Goal: Submit feedback/report problem: Submit feedback/report problem

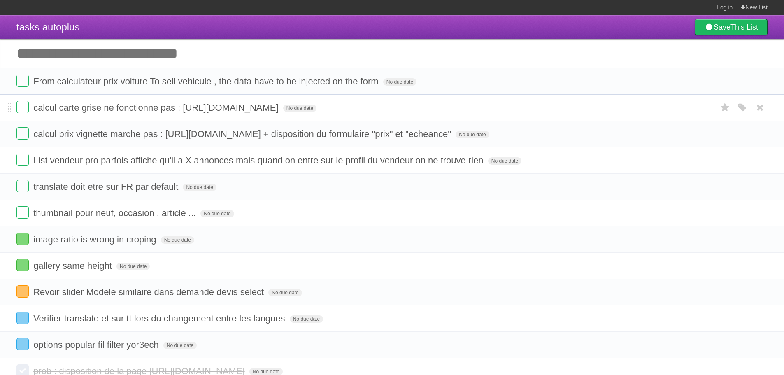
drag, startPoint x: 337, startPoint y: 107, endPoint x: 93, endPoint y: 113, distance: 244.9
click at [93, 113] on span "calcul carte grise ne fonctionne pas : https://preprod.auto-plus.tn/carte-grise" at bounding box center [156, 107] width 247 height 10
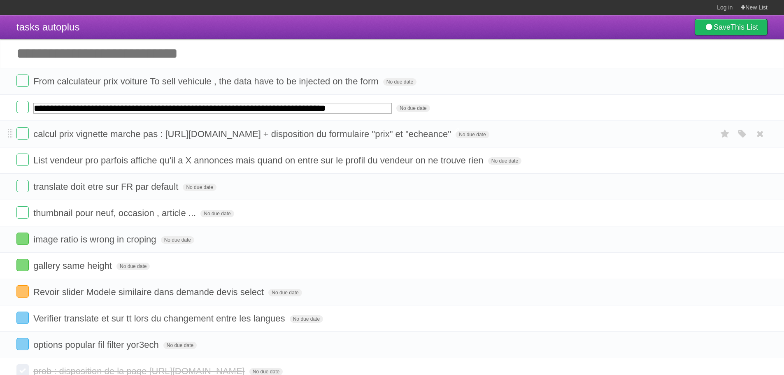
click at [195, 138] on span "calcul prix vignette marche pas : https://preprod.auto-plus.tn/vignette + dispo…" at bounding box center [243, 134] width 420 height 10
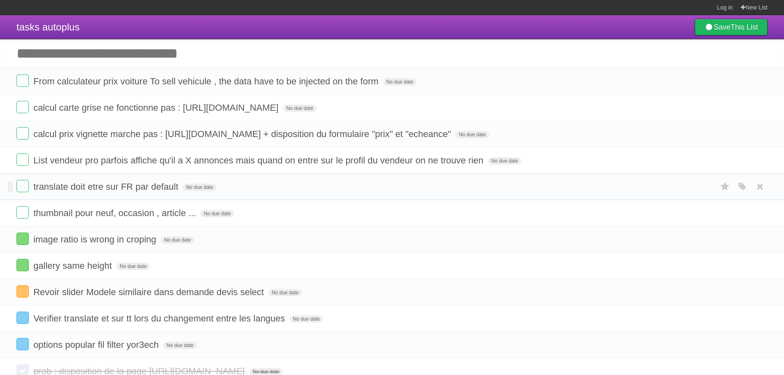
click at [148, 189] on span "translate doit etre sur FR par default" at bounding box center [106, 186] width 147 height 10
click at [24, 186] on label at bounding box center [22, 186] width 12 height 12
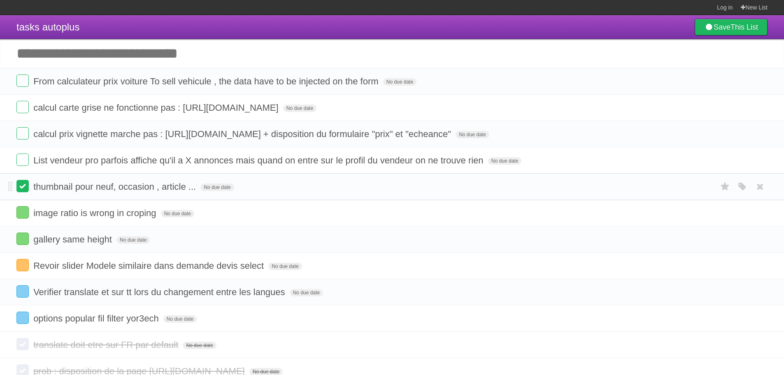
click at [21, 189] on label at bounding box center [22, 186] width 12 height 12
